Goal: Find specific page/section: Find specific page/section

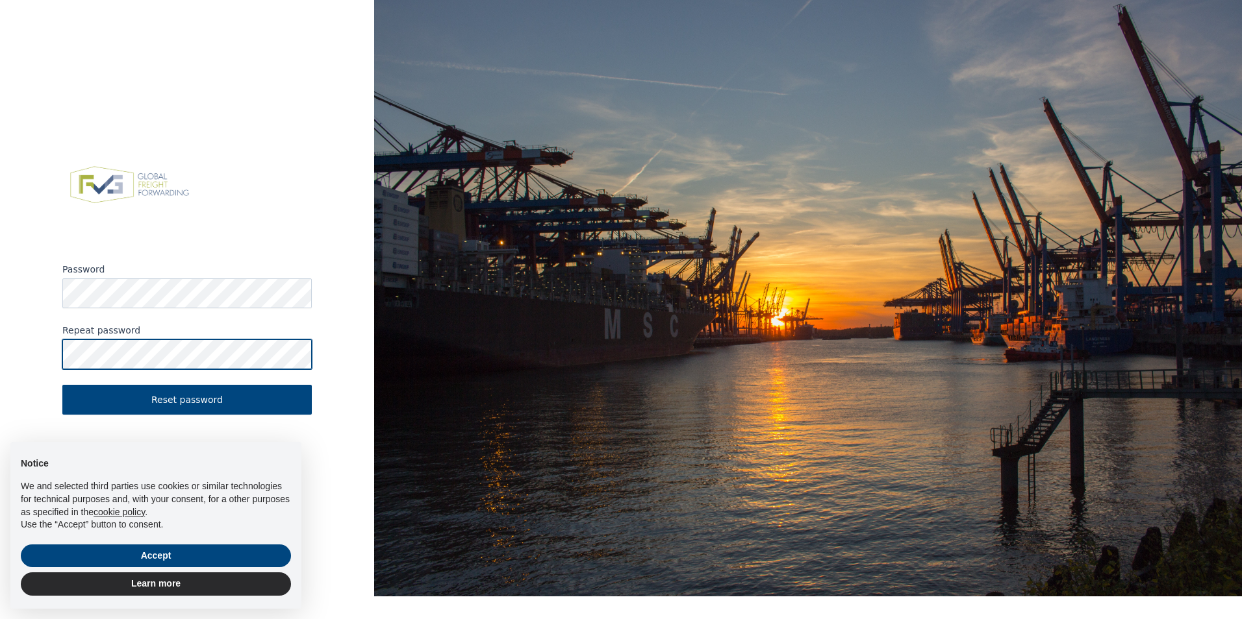
click at [62, 385] on button "Reset password" at bounding box center [186, 400] width 249 height 30
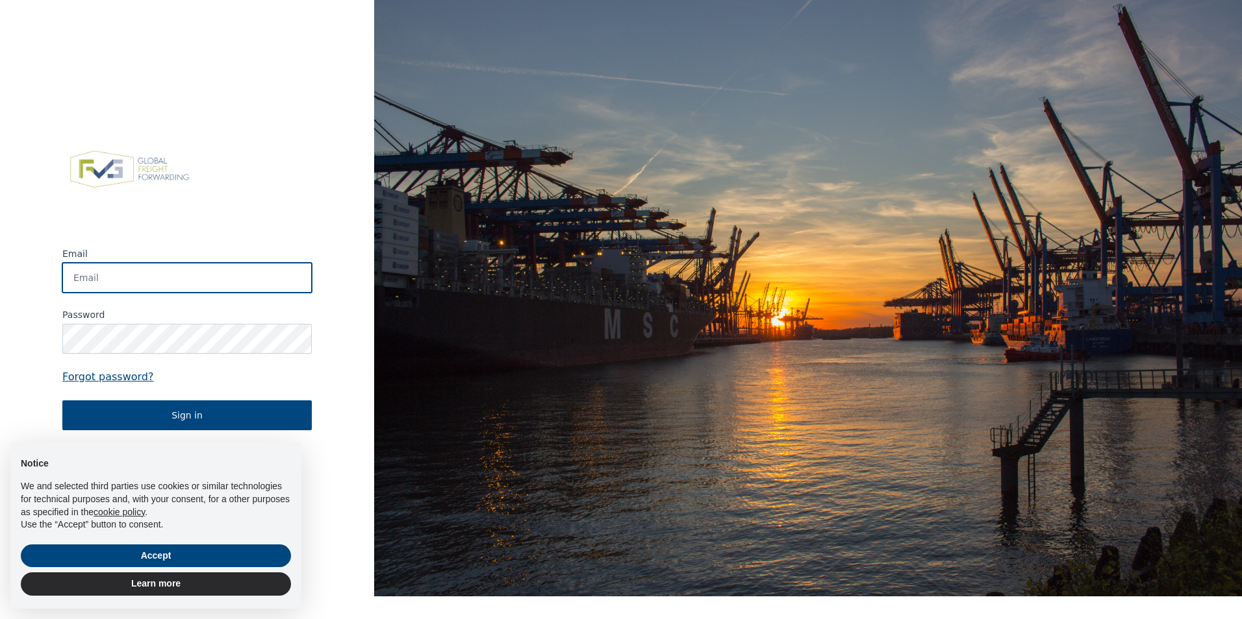
type input "[EMAIL_ADDRESS][DOMAIN_NAME]"
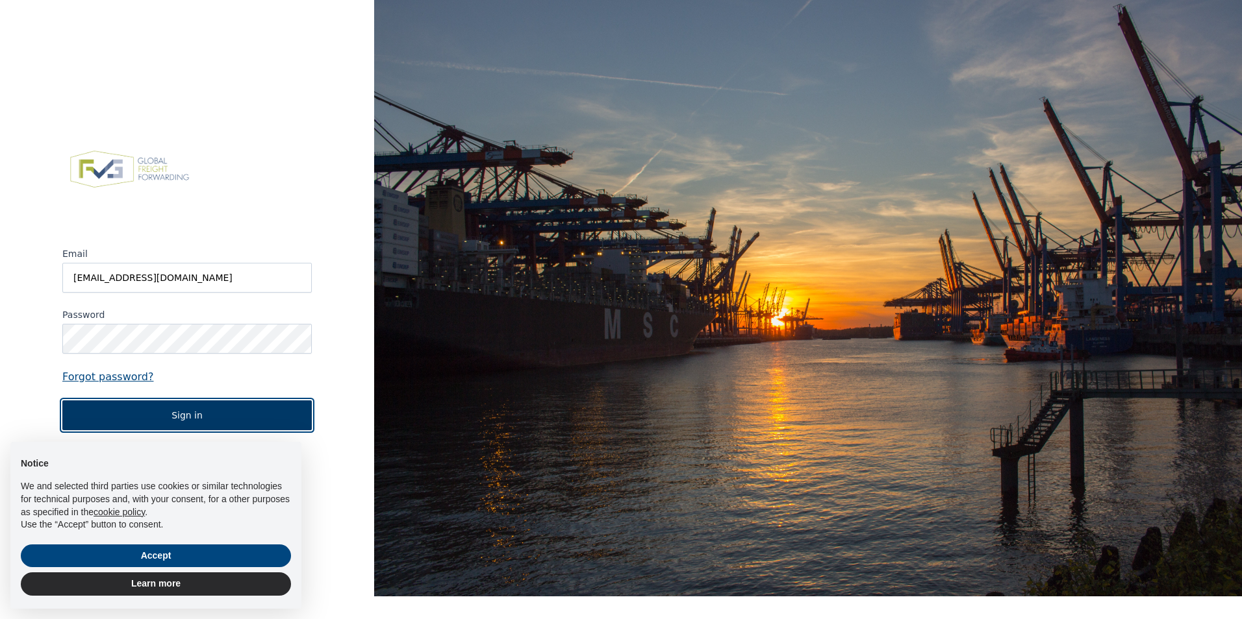
click at [139, 429] on button "Sign in" at bounding box center [186, 416] width 249 height 30
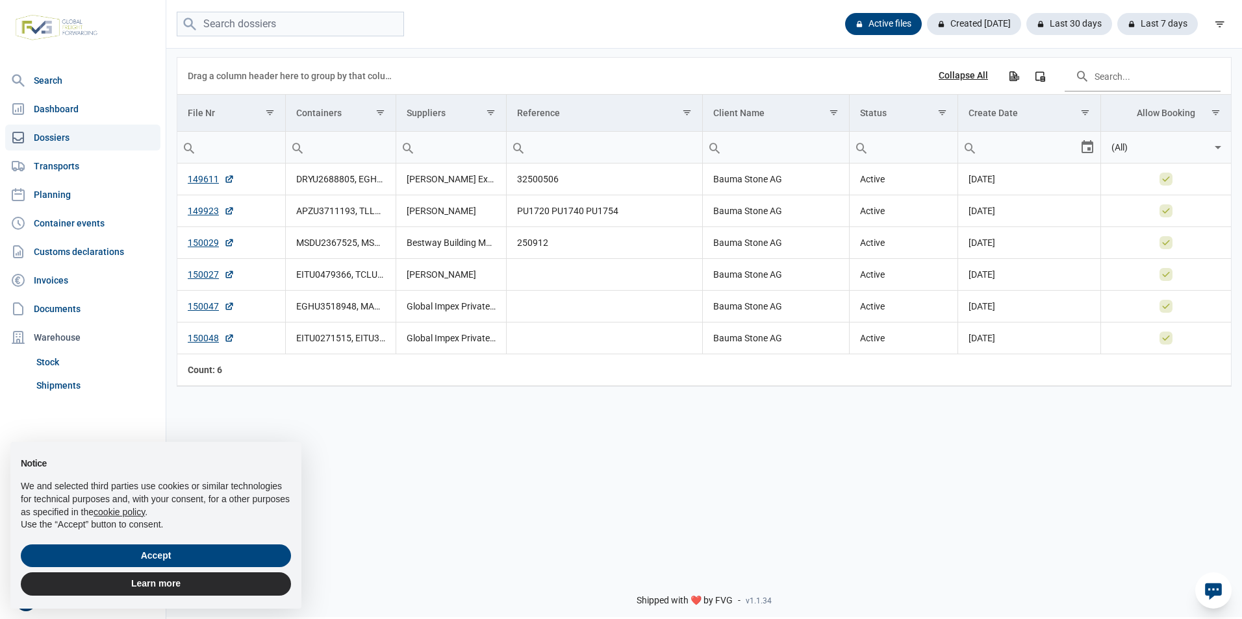
click at [514, 421] on div "Data grid with 6 rows and 8 columns Drag a column header here to group by that …" at bounding box center [703, 305] width 1075 height 516
click at [140, 560] on button "Accept" at bounding box center [156, 556] width 270 height 23
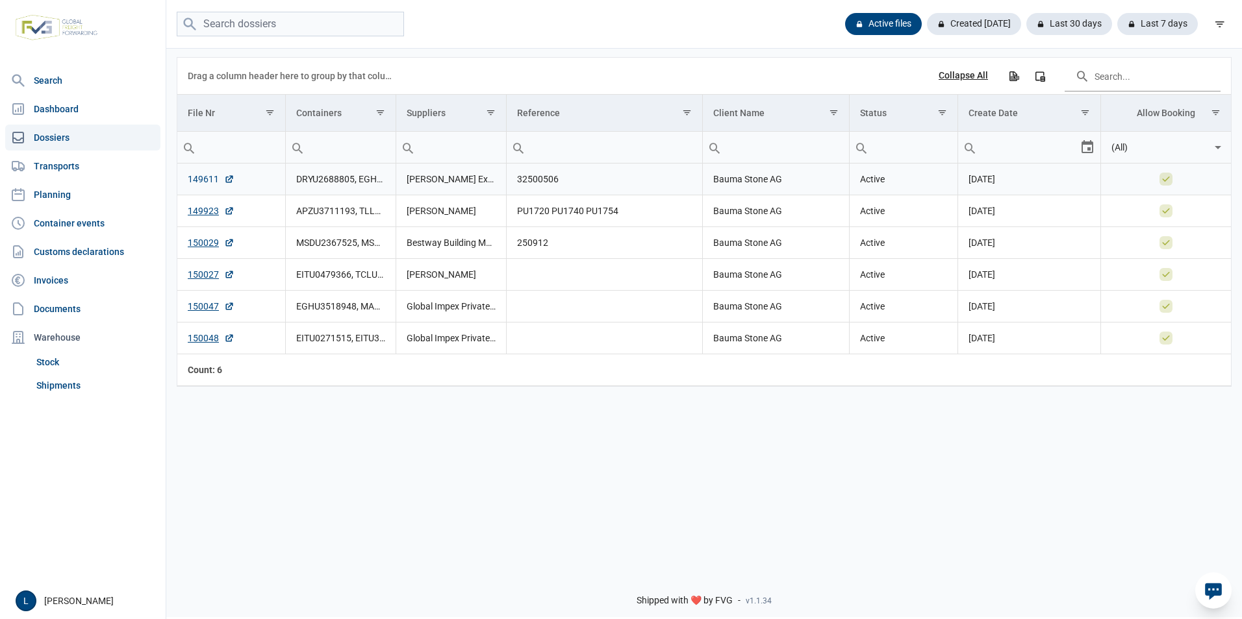
click at [208, 183] on link "149611" at bounding box center [211, 179] width 47 height 13
